Goal: Task Accomplishment & Management: Use online tool/utility

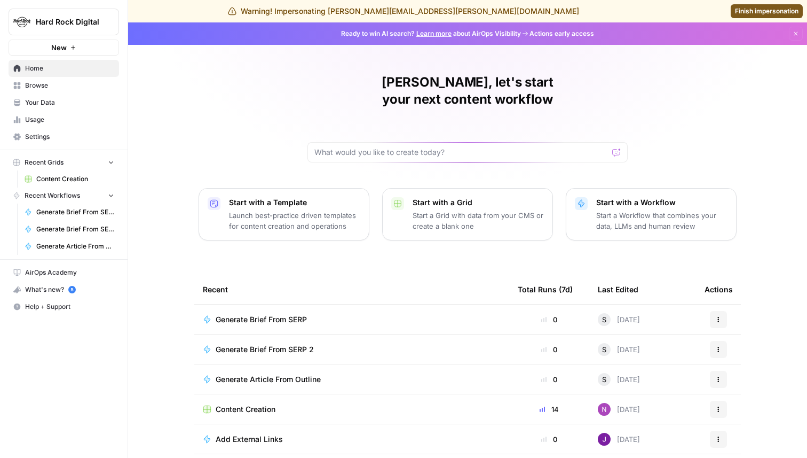
click at [286, 344] on span "Generate Brief From SERP 2" at bounding box center [265, 349] width 98 height 11
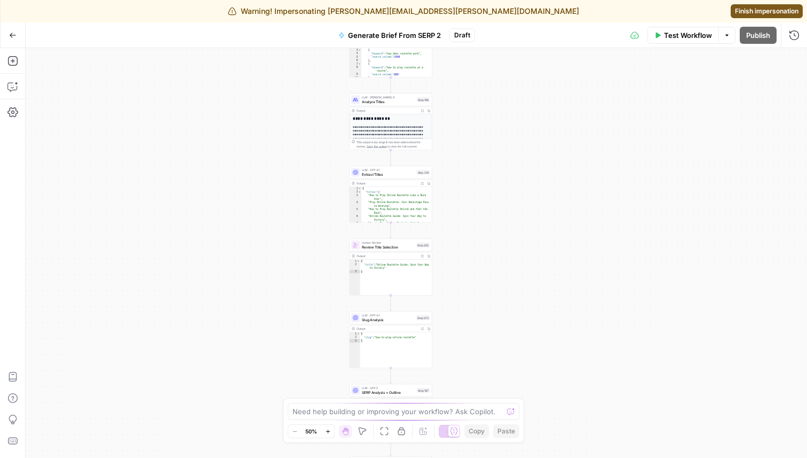
drag, startPoint x: 506, startPoint y: 192, endPoint x: 481, endPoint y: 315, distance: 125.5
click at [481, 315] on div "Workflow Set Inputs Inputs Run Code · JavaScript Structure Competitor Keywords …" at bounding box center [417, 253] width 782 height 410
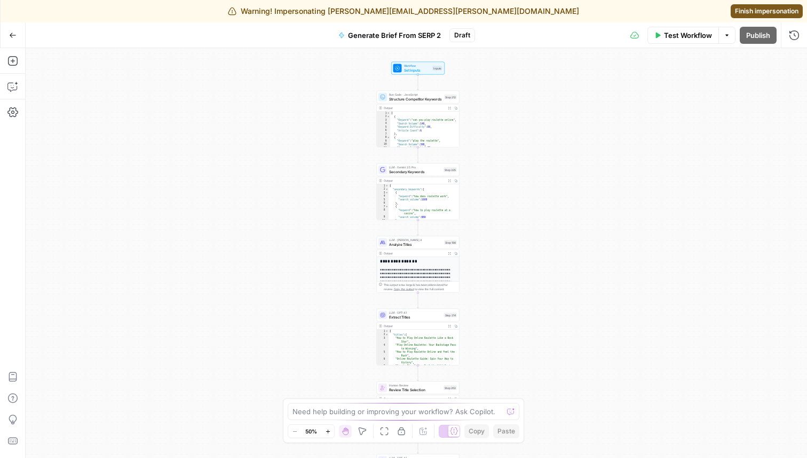
drag, startPoint x: 502, startPoint y: 222, endPoint x: 512, endPoint y: 291, distance: 70.1
click at [512, 291] on div "Workflow Set Inputs Inputs Run Code · JavaScript Structure Competitor Keywords …" at bounding box center [417, 253] width 782 height 410
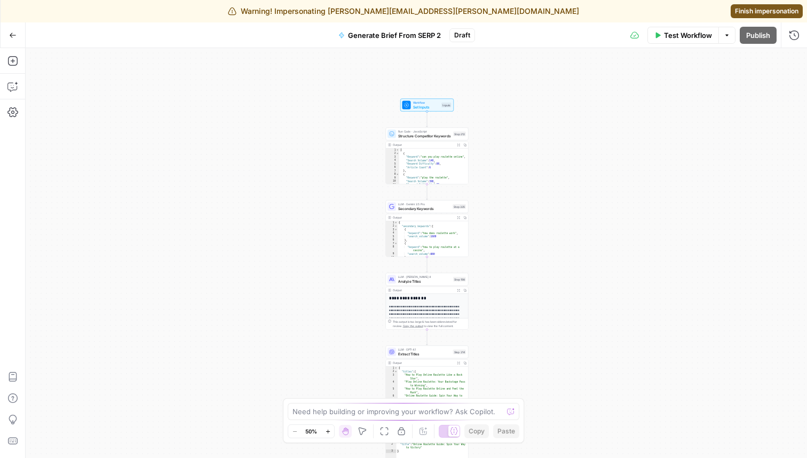
drag, startPoint x: 501, startPoint y: 202, endPoint x: 510, endPoint y: 239, distance: 37.9
click at [510, 239] on div "Workflow Set Inputs Inputs Run Code · JavaScript Structure Competitor Keywords …" at bounding box center [417, 253] width 782 height 410
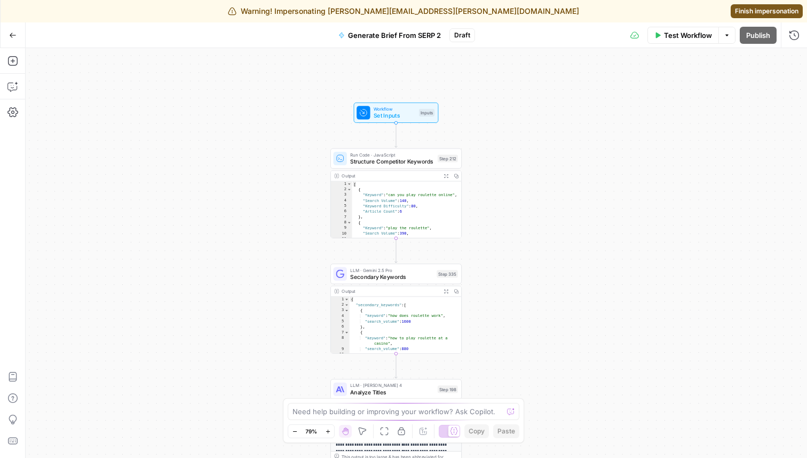
click at [17, 122] on div "Add Steps Copilot Settings AirOps Academy Help Give Feedback Shortcuts" at bounding box center [13, 253] width 26 height 410
click at [15, 116] on icon "button" at bounding box center [12, 112] width 11 height 11
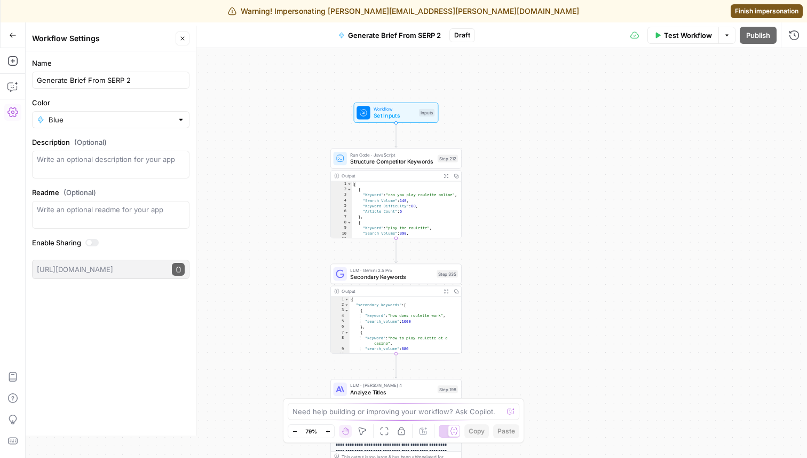
click at [15, 116] on icon "button" at bounding box center [12, 112] width 11 height 11
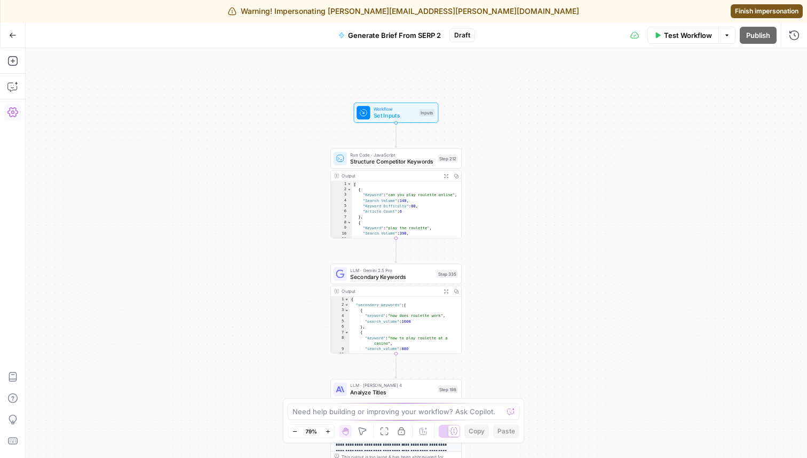
click at [15, 116] on icon "button" at bounding box center [12, 112] width 11 height 11
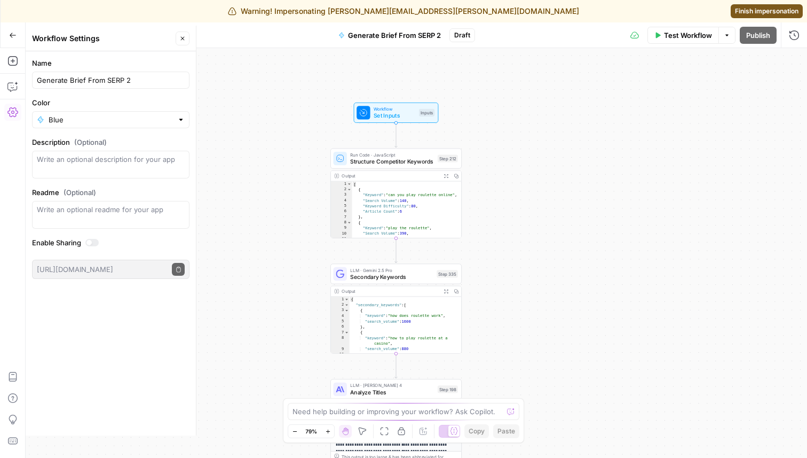
click at [15, 116] on icon "button" at bounding box center [12, 112] width 11 height 11
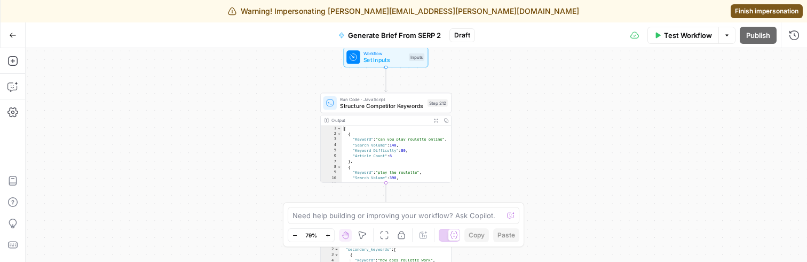
drag, startPoint x: 294, startPoint y: 153, endPoint x: 284, endPoint y: 97, distance: 56.5
click at [284, 97] on div "Workflow Set Inputs Inputs Run Code · JavaScript Structure Competitor Keywords …" at bounding box center [417, 155] width 782 height 214
click at [749, 10] on span "Finish impersonation" at bounding box center [767, 11] width 64 height 10
